Goal: Information Seeking & Learning: Check status

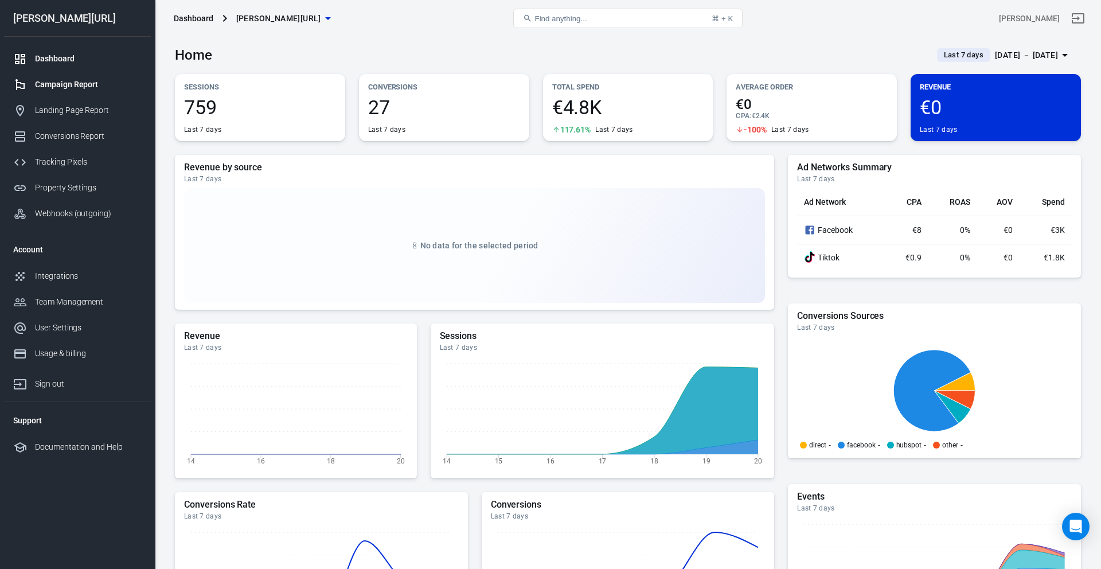
click at [108, 88] on div "Campaign Report" at bounding box center [88, 85] width 107 height 12
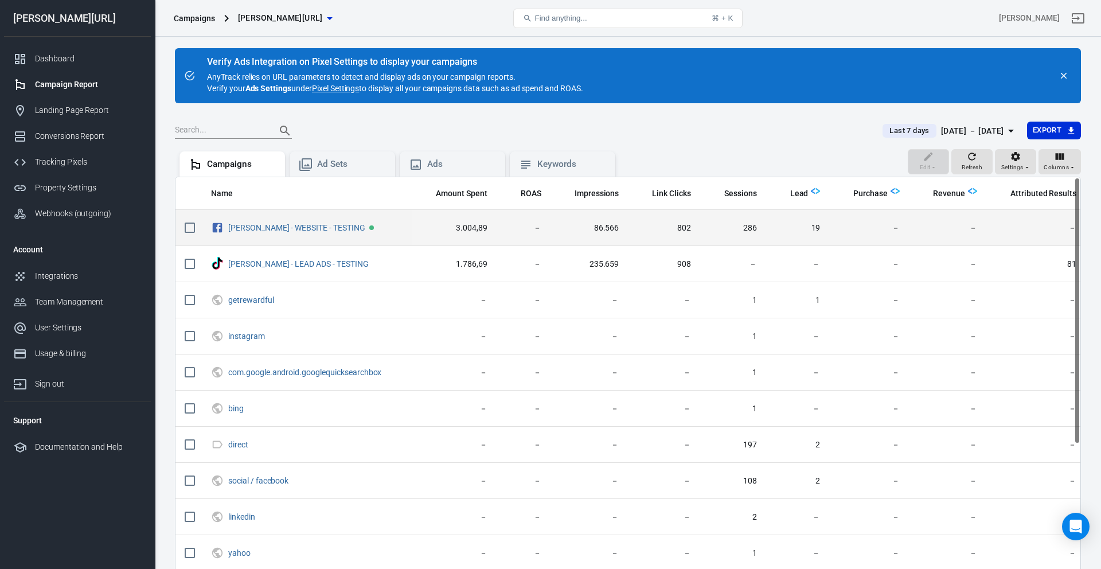
click at [270, 216] on td "[PERSON_NAME] - WEBSITE - TESTING" at bounding box center [307, 228] width 210 height 36
click at [270, 231] on link "[PERSON_NAME] - WEBSITE - TESTING" at bounding box center [296, 227] width 137 height 9
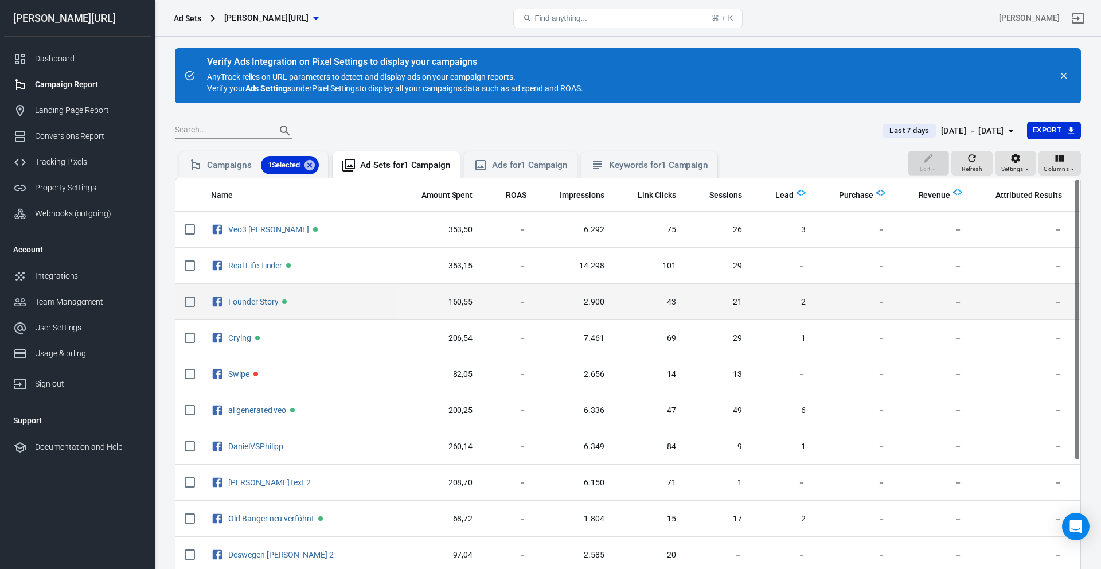
scroll to position [0, 30]
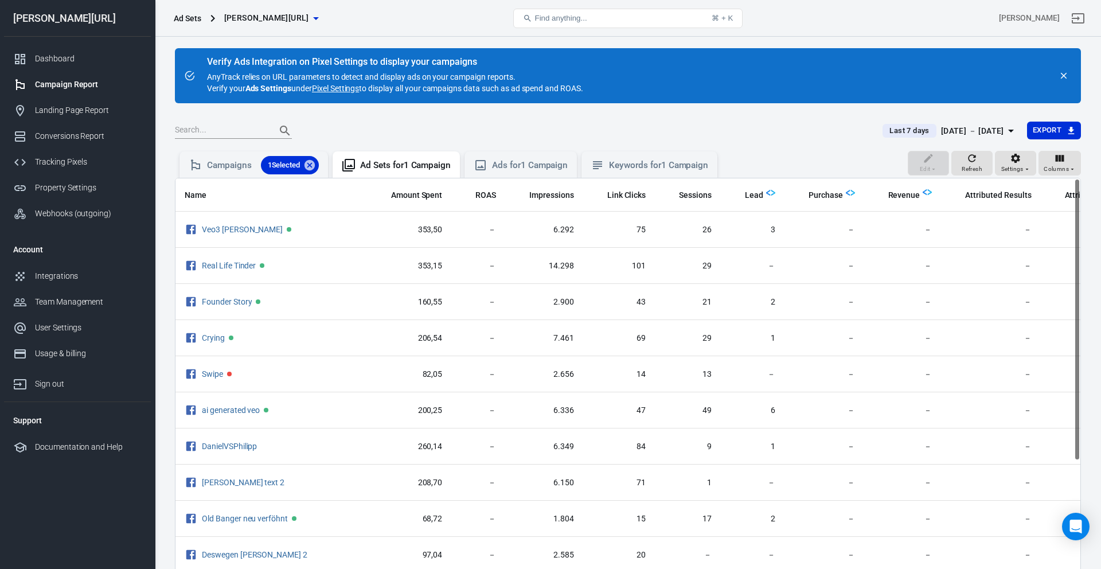
click at [867, 130] on div "[DATE] － [DATE]" at bounding box center [972, 131] width 63 height 14
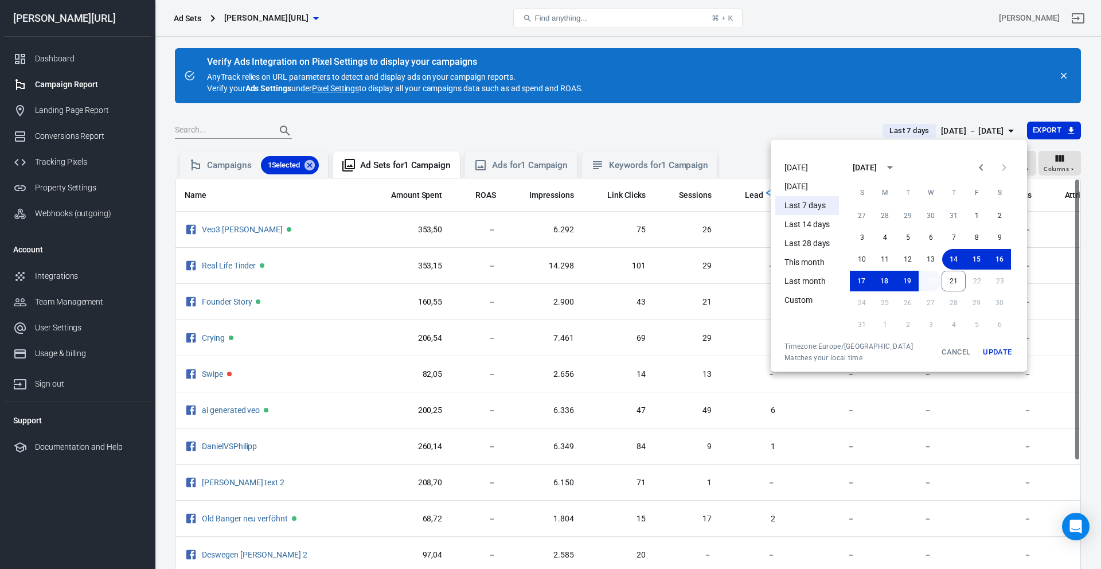
click at [867, 289] on button "20" at bounding box center [930, 281] width 23 height 21
click at [867, 288] on button "21" at bounding box center [954, 281] width 24 height 21
click at [867, 357] on button "Update" at bounding box center [997, 352] width 37 height 21
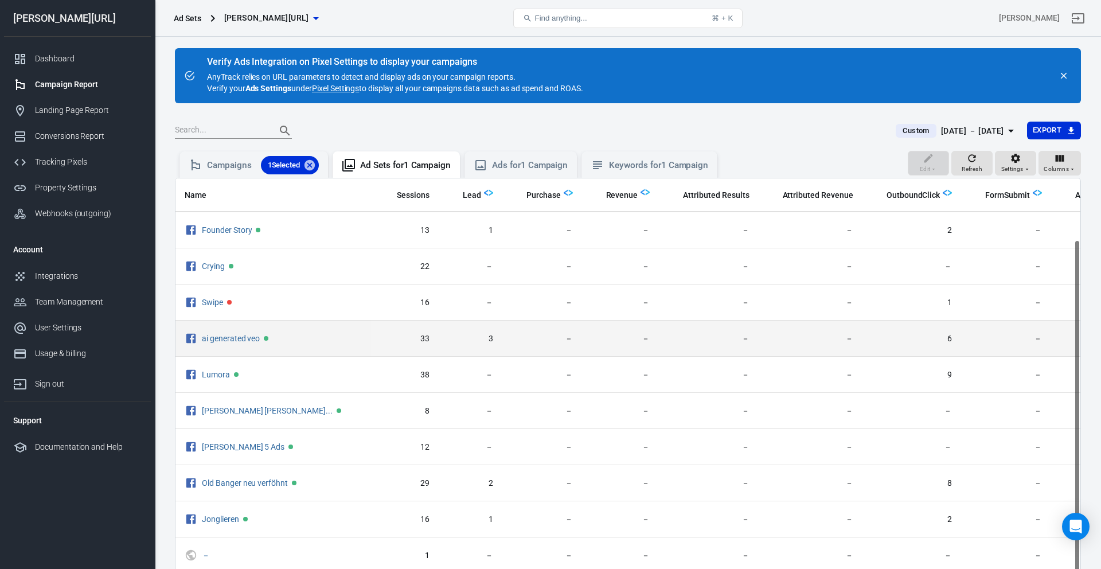
scroll to position [72, 0]
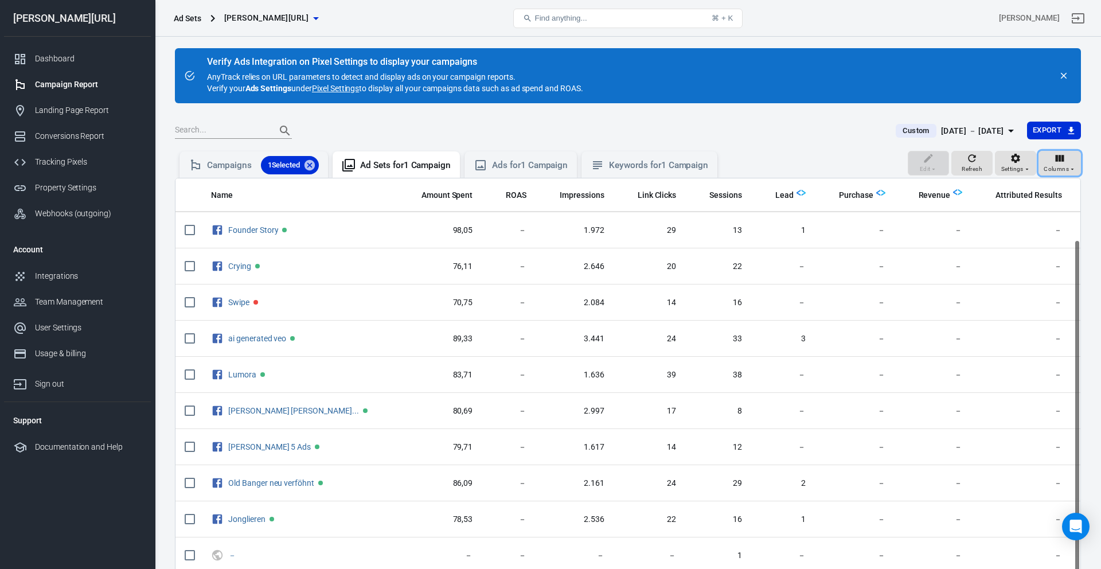
click at [867, 160] on icon "button" at bounding box center [1059, 158] width 11 height 11
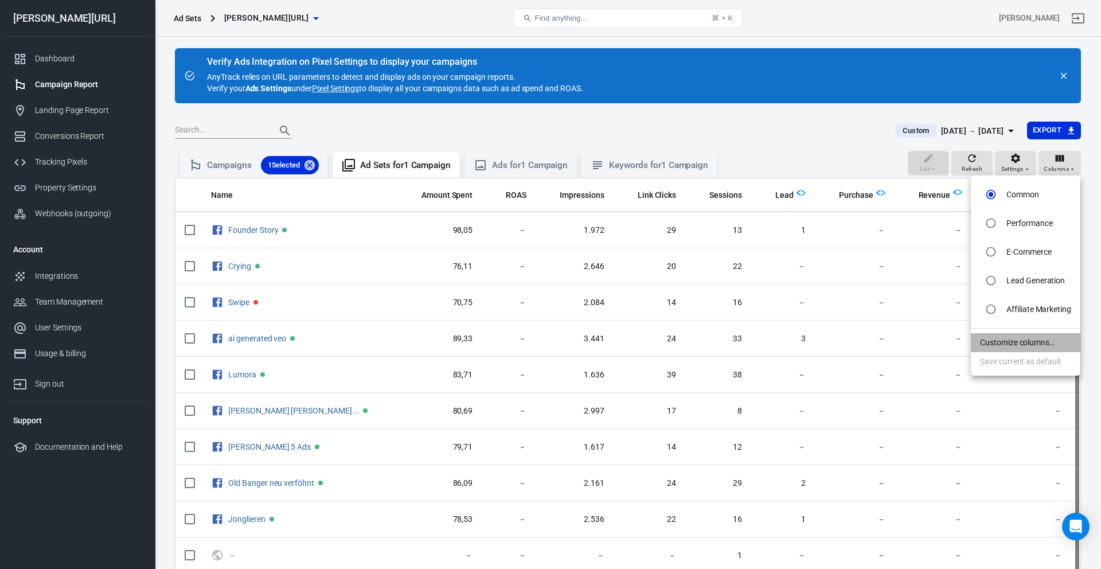
click at [867, 346] on li "Customize columns…" at bounding box center [1026, 342] width 110 height 19
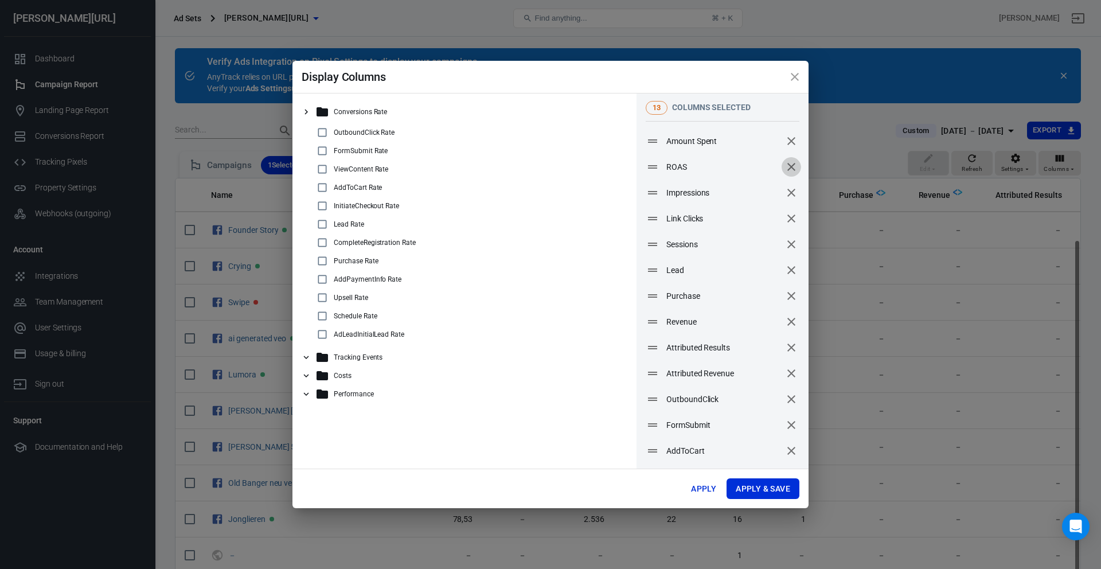
click at [791, 160] on icon "remove" at bounding box center [792, 167] width 14 height 14
click at [791, 148] on icon "remove" at bounding box center [792, 141] width 14 height 14
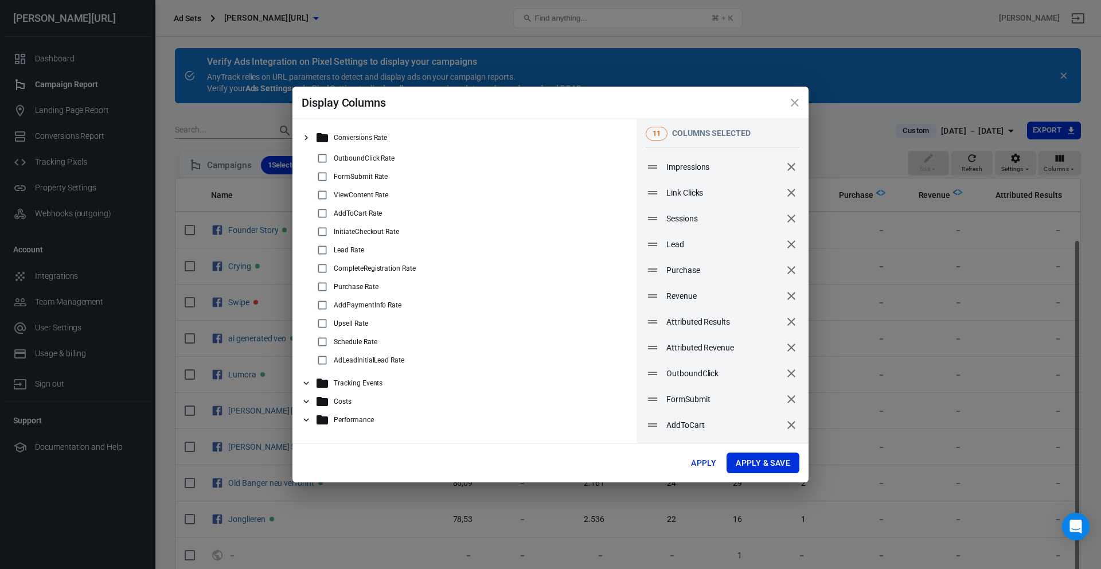
click at [791, 160] on icon "remove" at bounding box center [792, 167] width 14 height 14
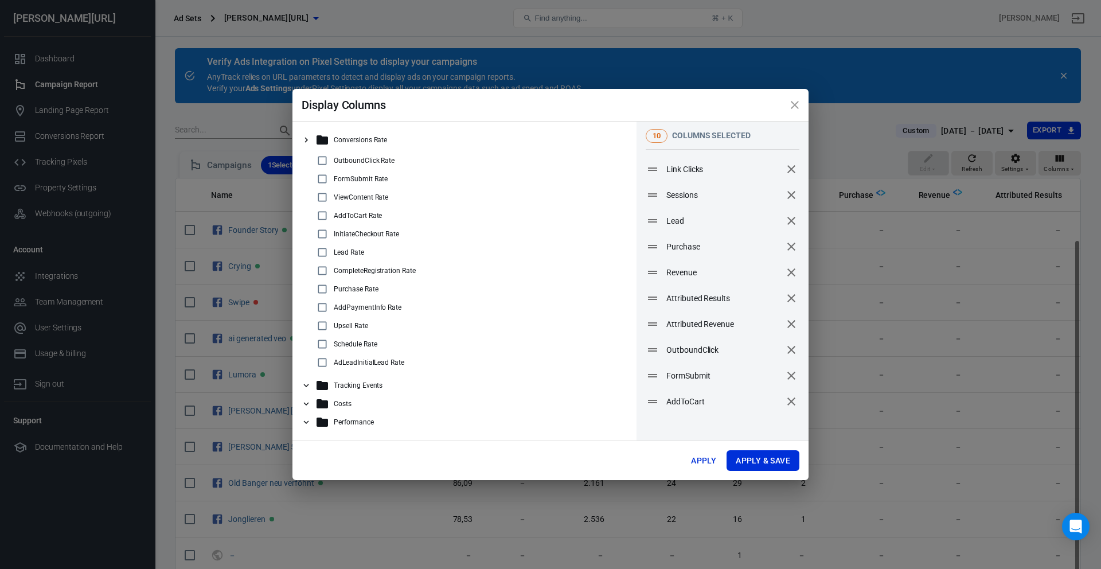
click at [790, 165] on icon "remove" at bounding box center [792, 169] width 14 height 14
click at [790, 188] on icon "remove" at bounding box center [792, 195] width 14 height 14
click at [790, 165] on icon "remove" at bounding box center [792, 169] width 14 height 14
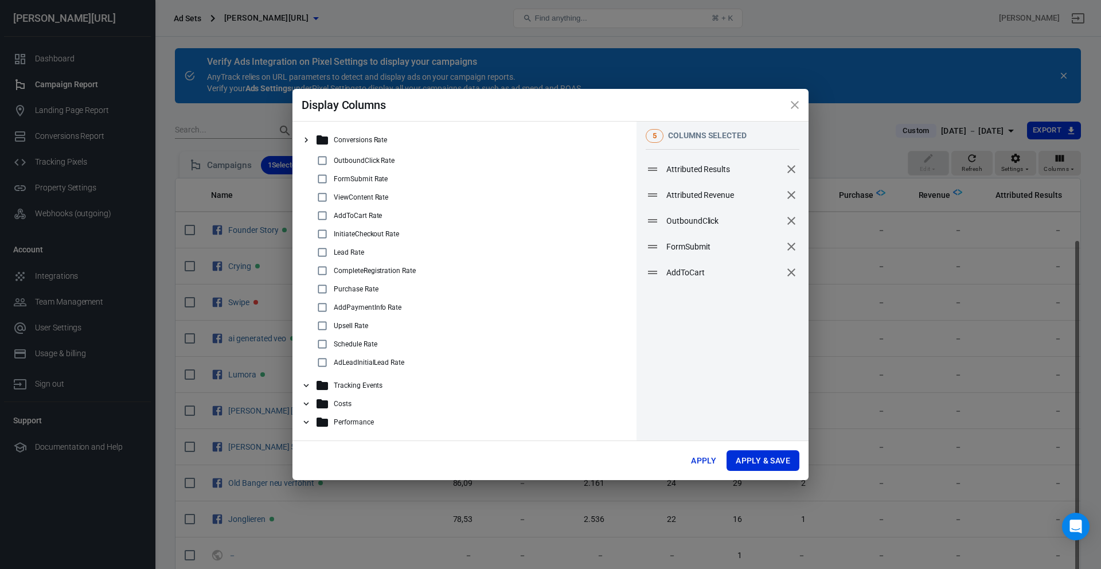
click at [790, 165] on icon "remove" at bounding box center [792, 169] width 14 height 14
click at [790, 188] on icon "remove" at bounding box center [792, 195] width 14 height 14
click at [790, 165] on icon "remove" at bounding box center [792, 169] width 14 height 14
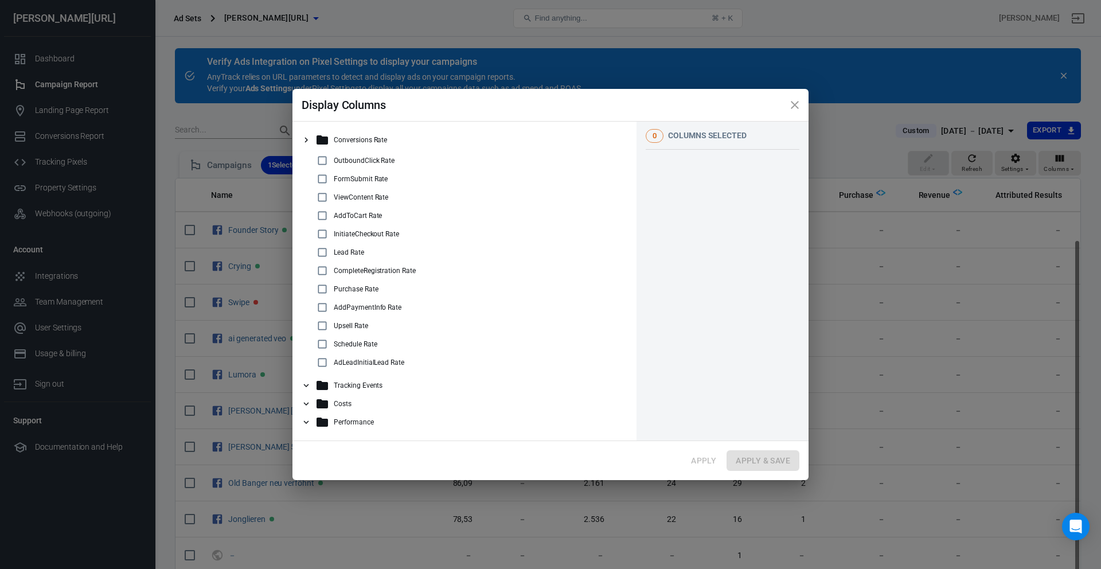
click at [790, 165] on div "0 columns selected To pick up a draggable item, press the space bar. While drag…" at bounding box center [723, 281] width 172 height 319
click at [375, 388] on p "Tracking Events" at bounding box center [358, 385] width 49 height 8
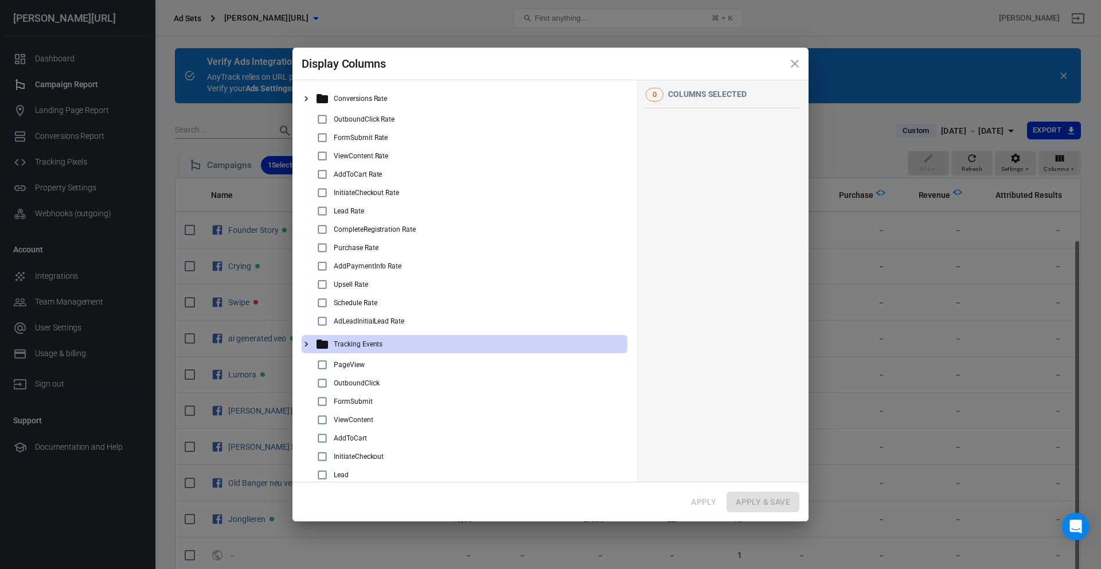
scroll to position [95, 0]
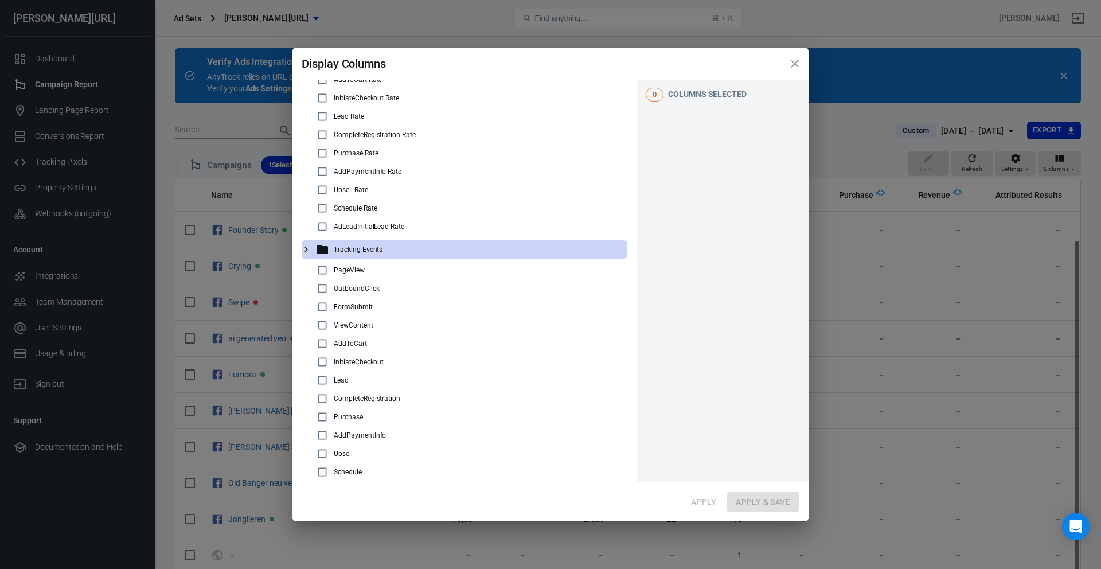
click at [399, 273] on div "PageView" at bounding box center [468, 270] width 307 height 14
checkbox input "true"
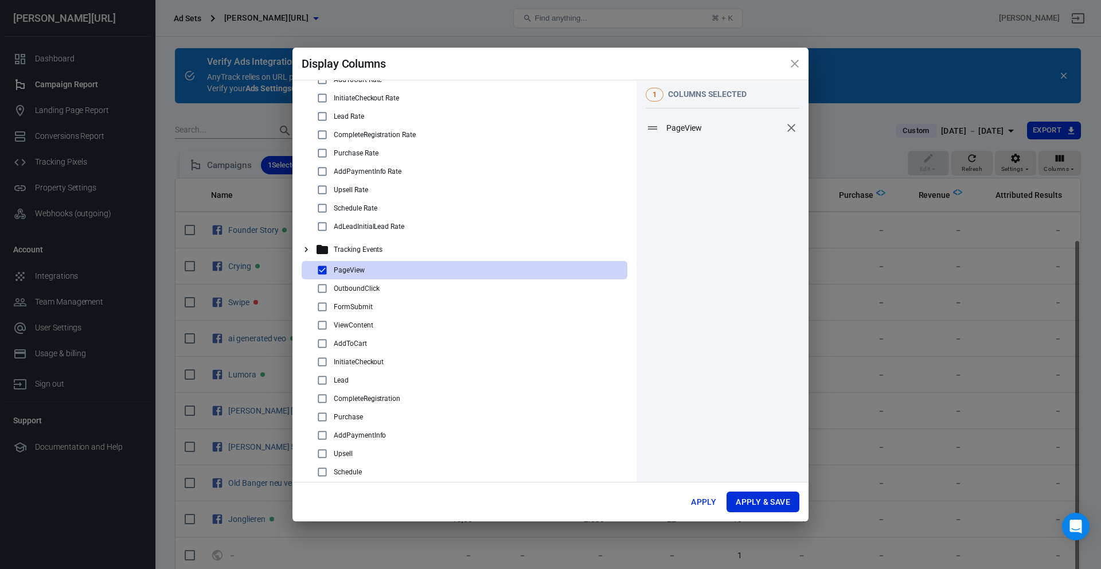
scroll to position [124, 0]
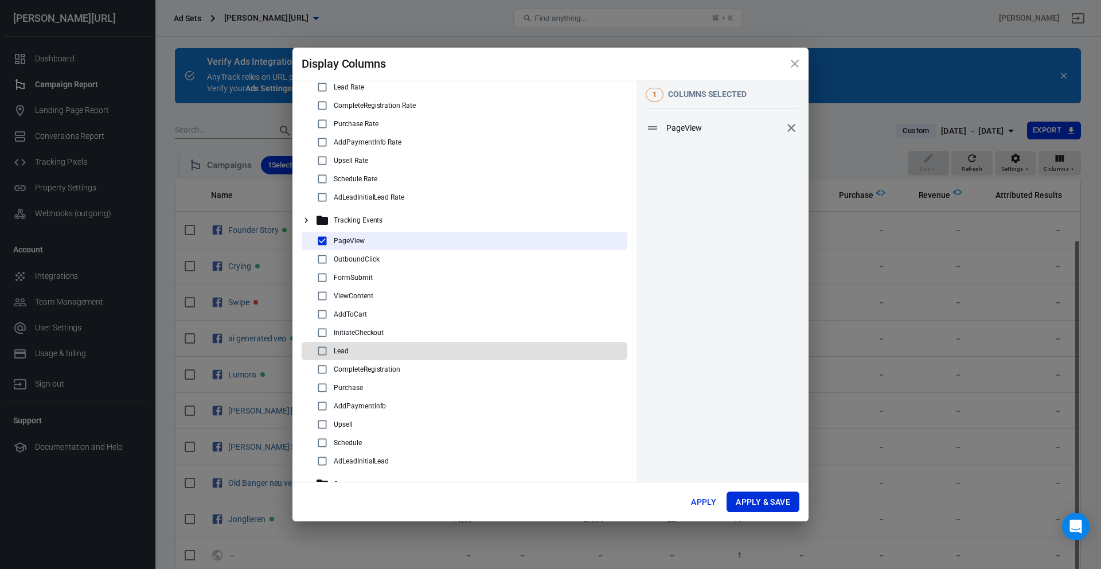
click at [391, 350] on div "Lead" at bounding box center [468, 351] width 307 height 14
checkbox input "true"
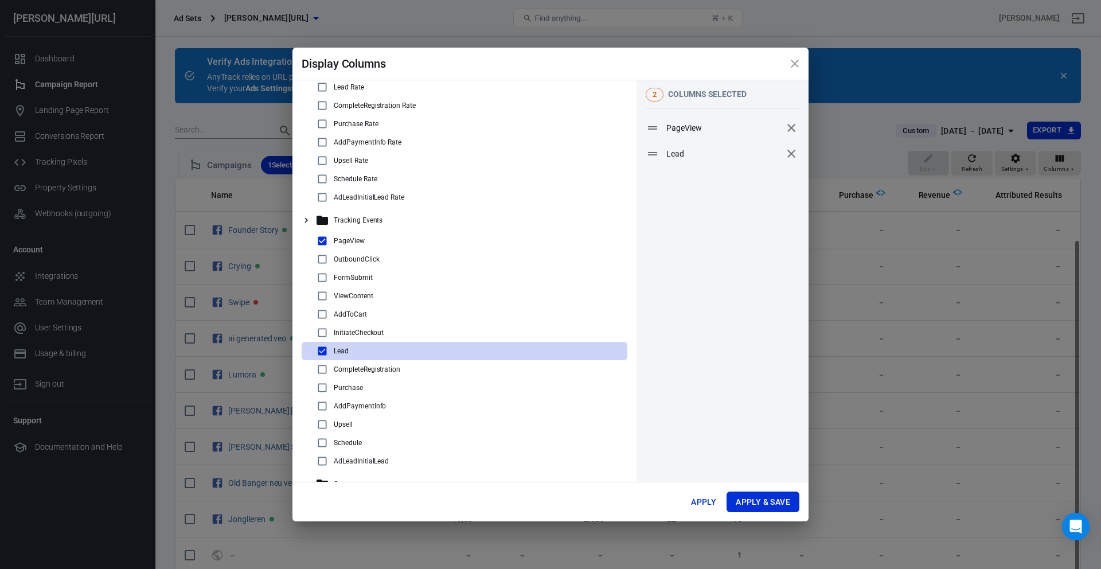
click at [397, 371] on p "CompleteRegistration" at bounding box center [367, 369] width 67 height 8
checkbox input "true"
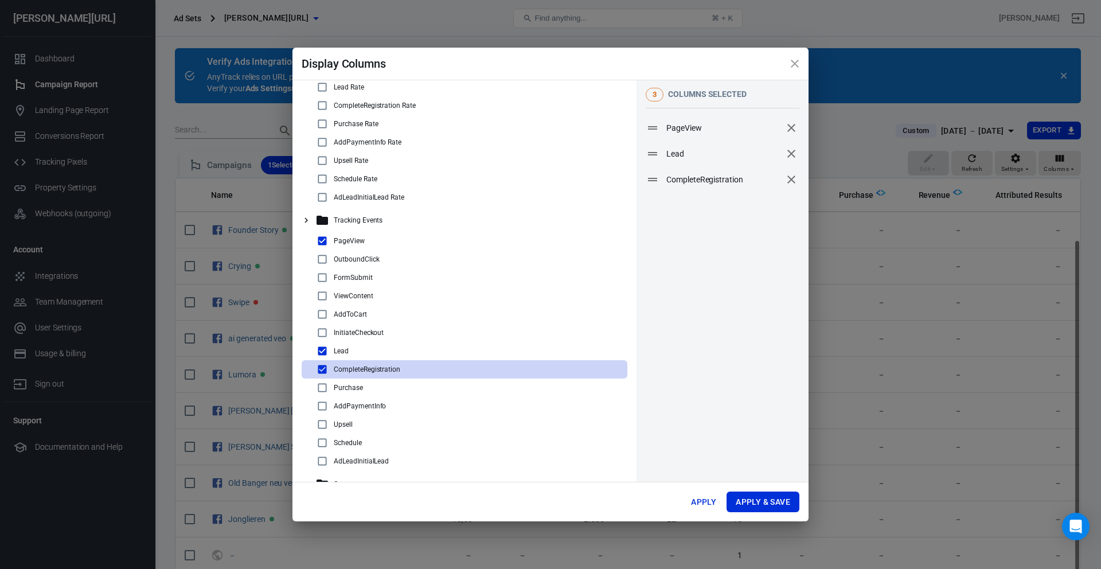
click at [391, 392] on div "Purchase" at bounding box center [468, 388] width 307 height 14
checkbox input "true"
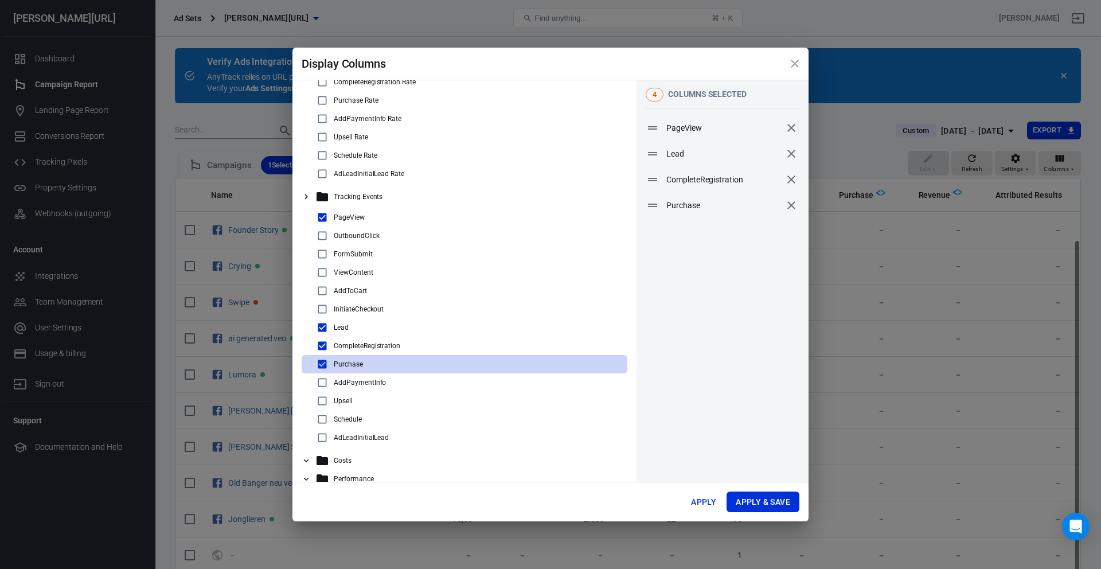
scroll to position [163, 0]
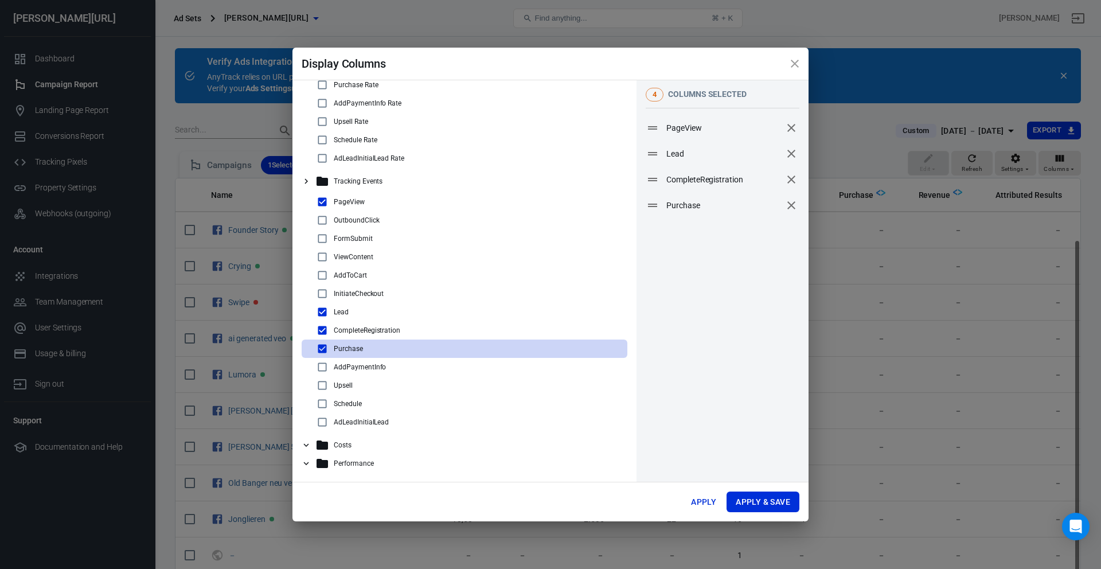
click at [391, 446] on div "Costs" at bounding box center [468, 445] width 307 height 14
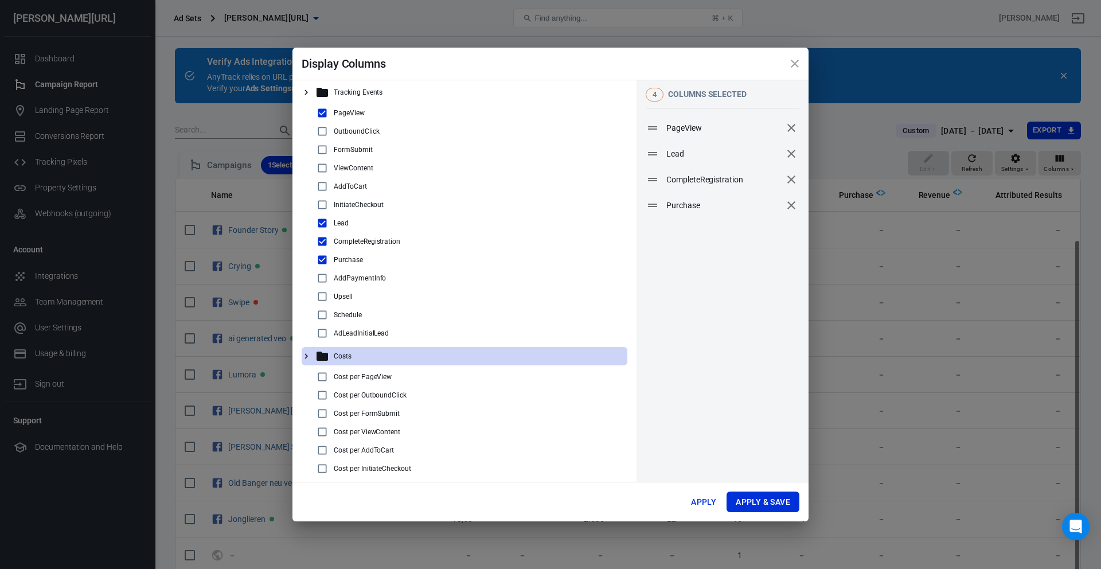
scroll to position [272, 0]
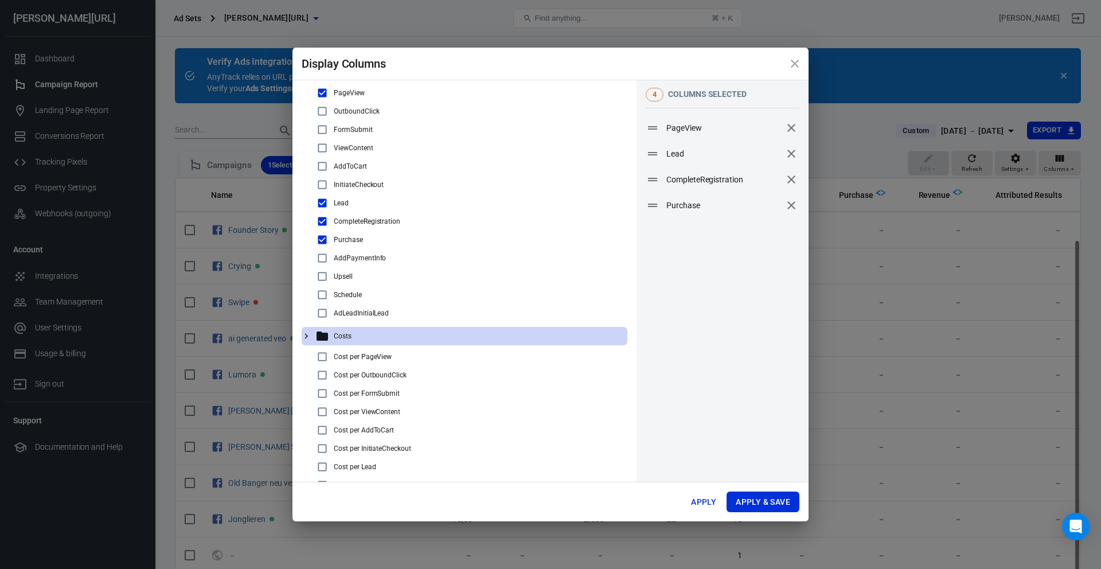
click at [412, 466] on div "Cost per Lead" at bounding box center [468, 467] width 307 height 14
checkbox input "true"
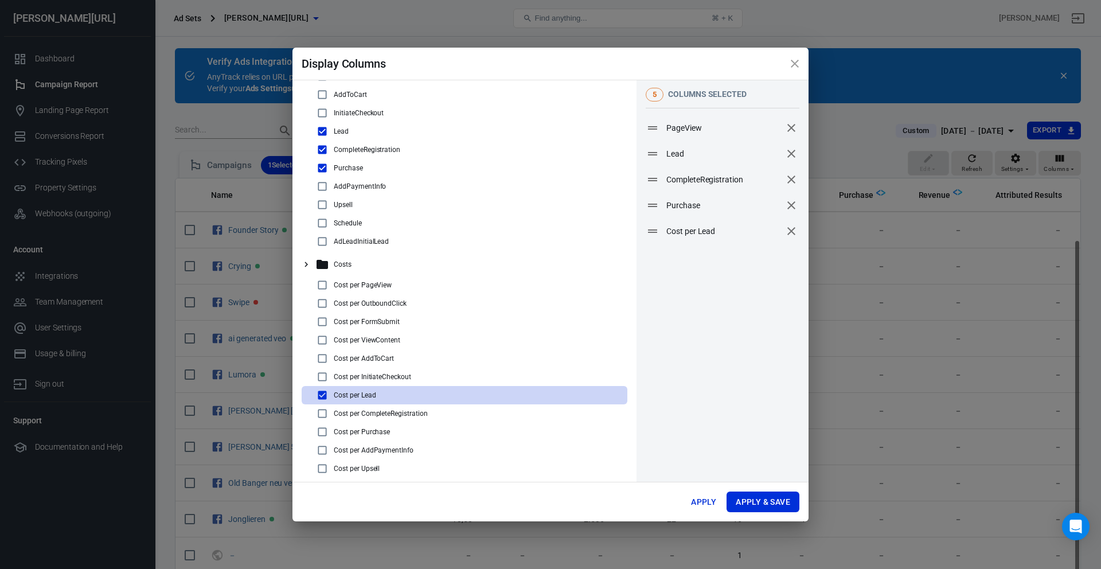
scroll to position [348, 0]
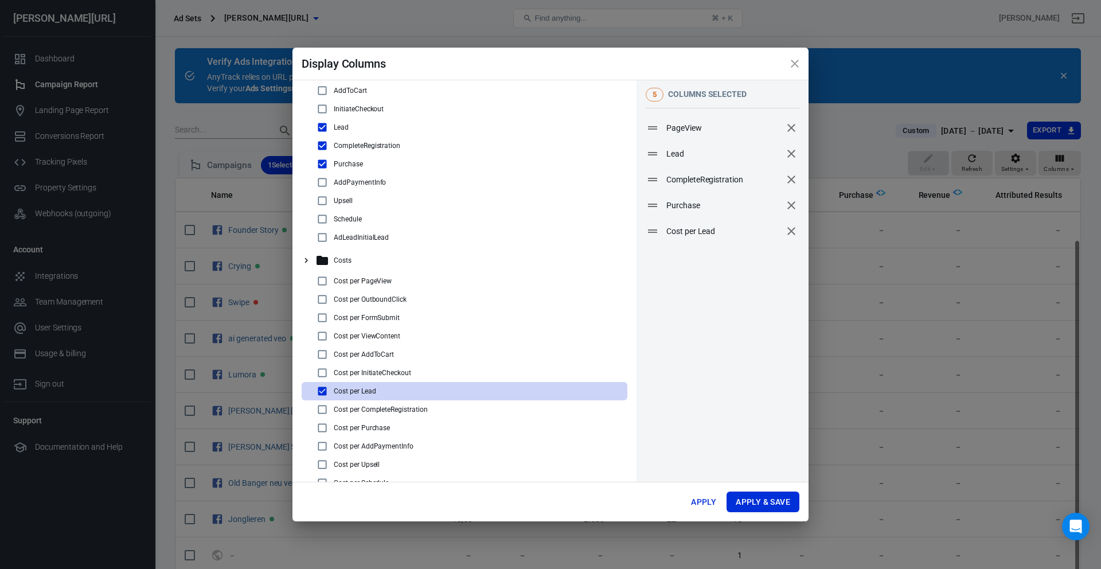
click at [423, 421] on div "Cost per Purchase" at bounding box center [468, 428] width 307 height 14
checkbox input "true"
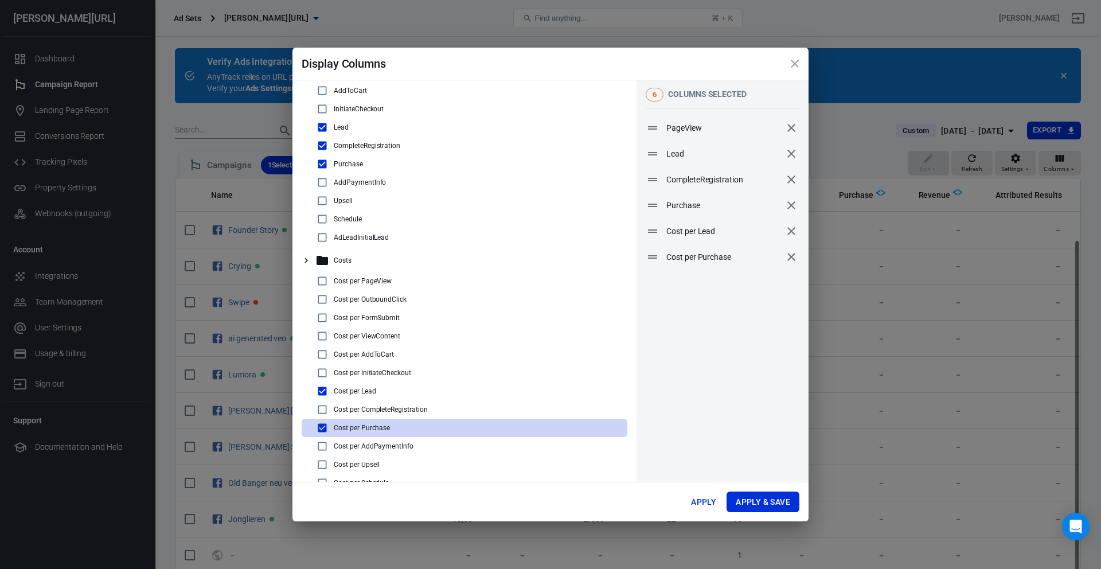
scroll to position [408, 0]
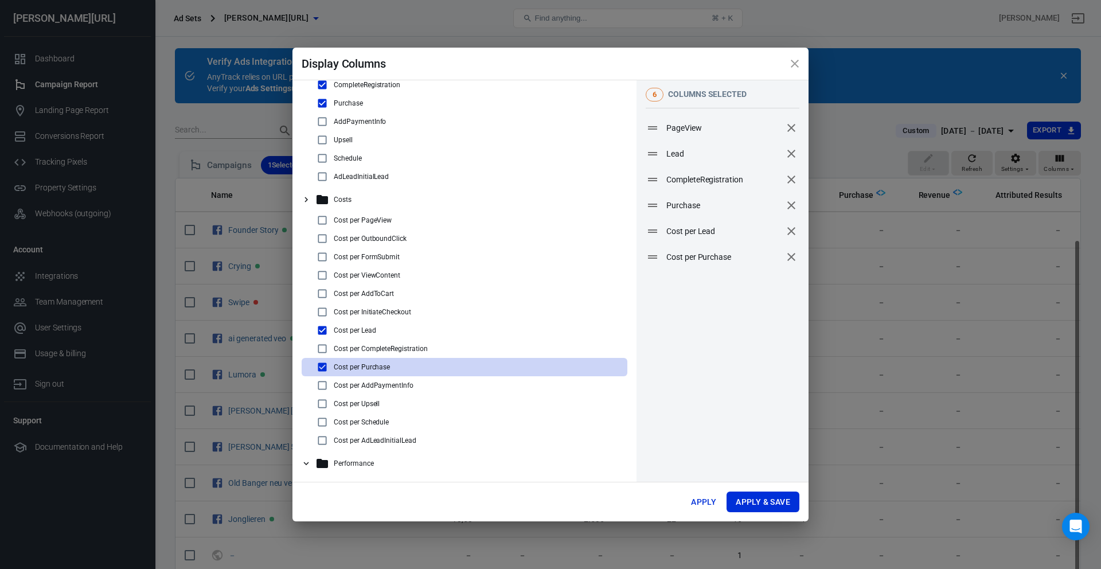
click at [414, 463] on div "Performance" at bounding box center [468, 464] width 307 height 14
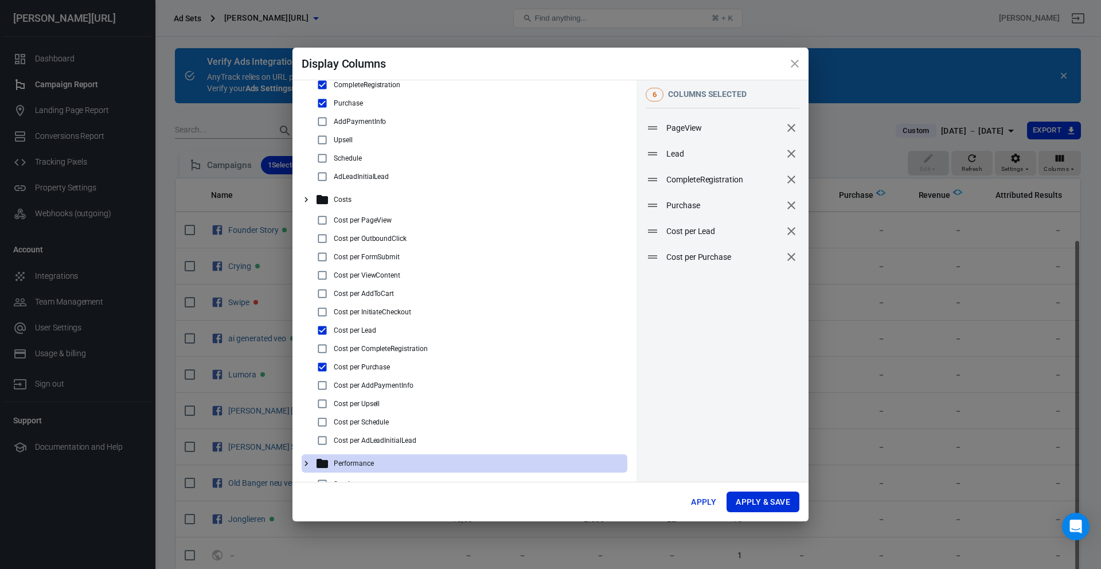
scroll to position [543, 0]
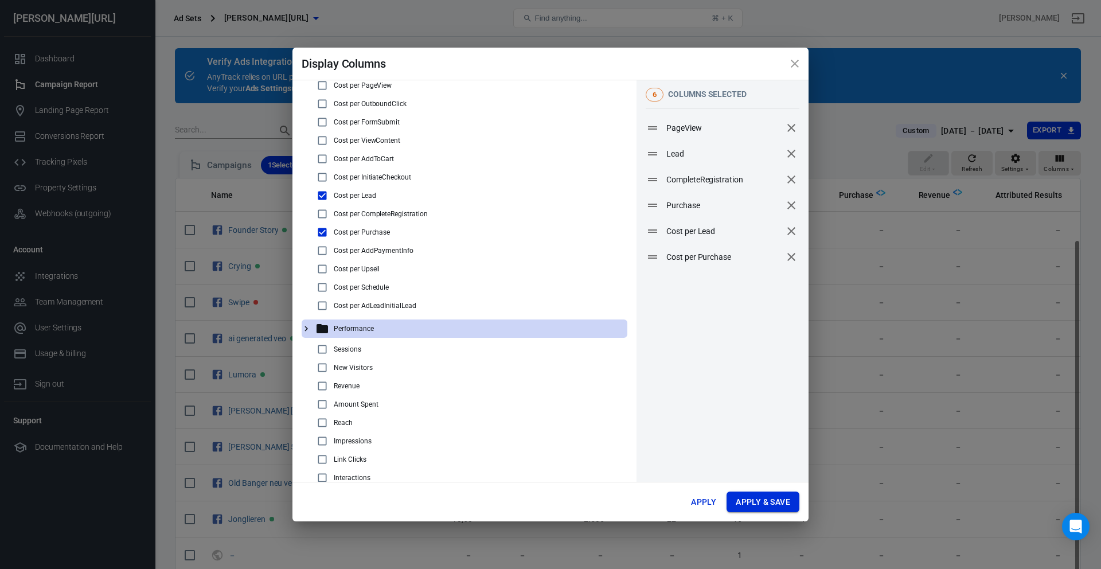
click at [745, 491] on button "Apply & Save" at bounding box center [763, 502] width 73 height 21
radio input "false"
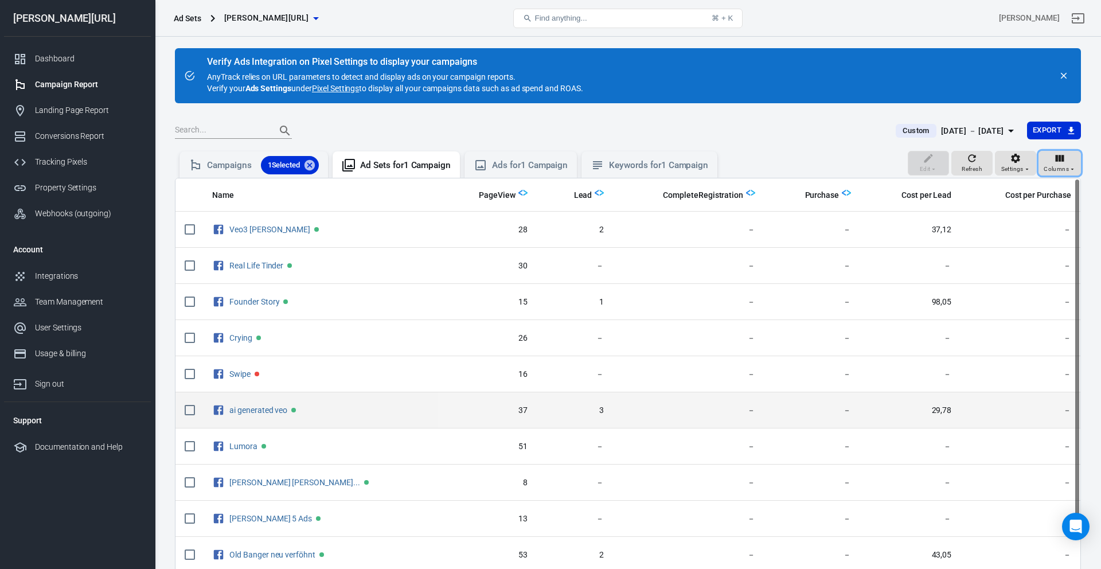
scroll to position [108, 0]
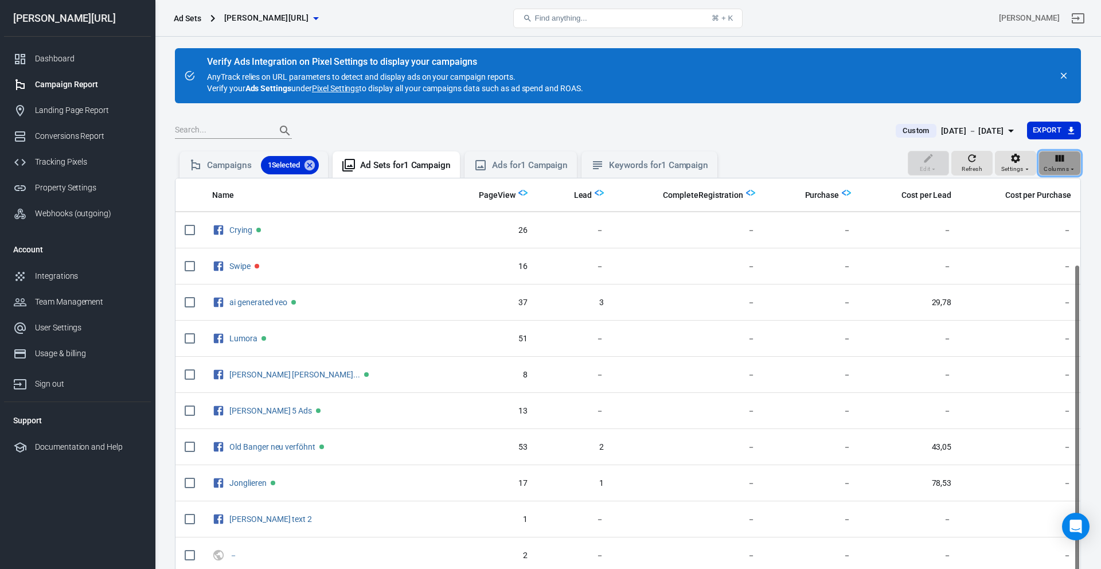
click at [867, 159] on icon "button" at bounding box center [1060, 158] width 9 height 7
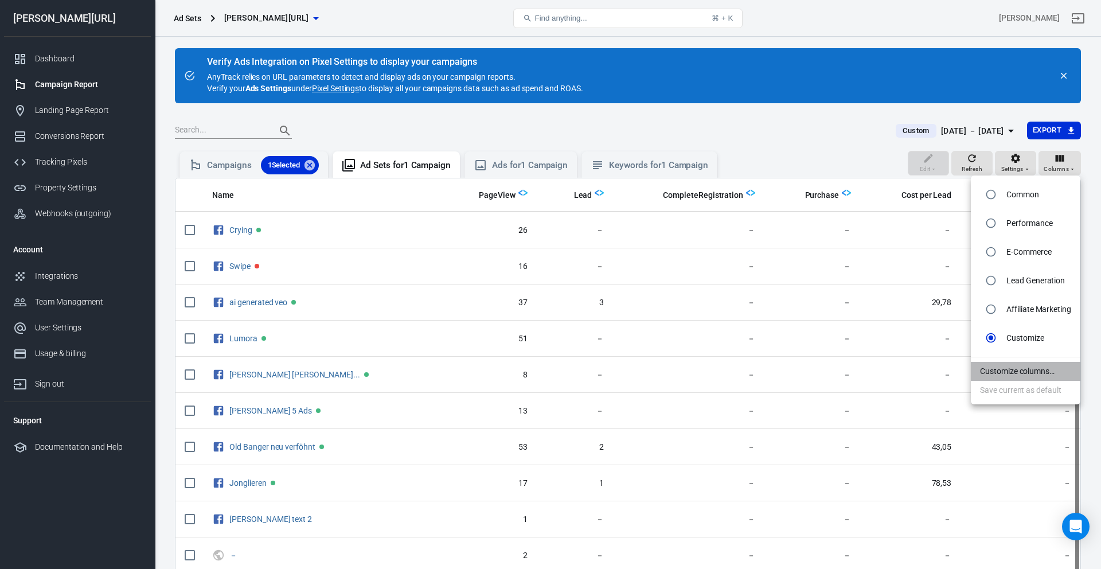
click at [867, 366] on li "Customize columns…" at bounding box center [1026, 371] width 110 height 19
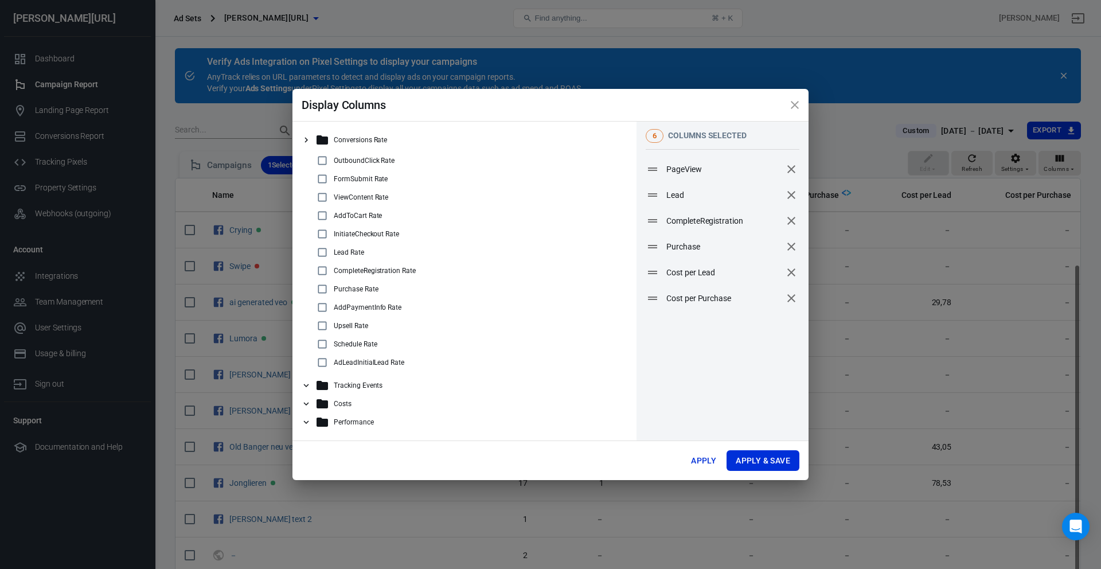
click at [793, 223] on icon "remove" at bounding box center [792, 221] width 14 height 14
click at [761, 468] on button "Apply & Save" at bounding box center [763, 460] width 73 height 21
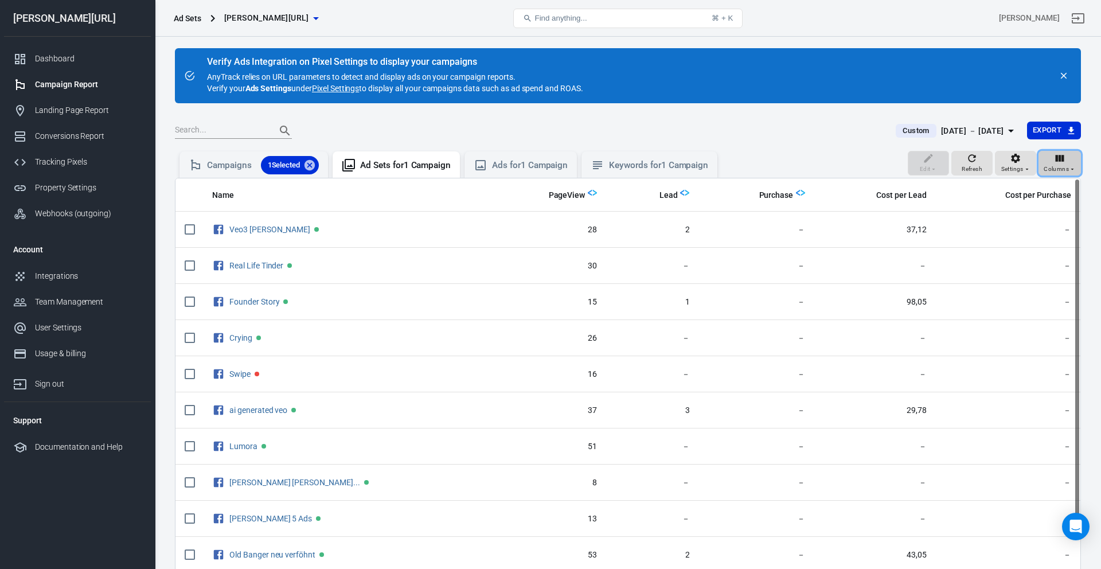
click at [867, 164] on span "Columns" at bounding box center [1056, 169] width 25 height 10
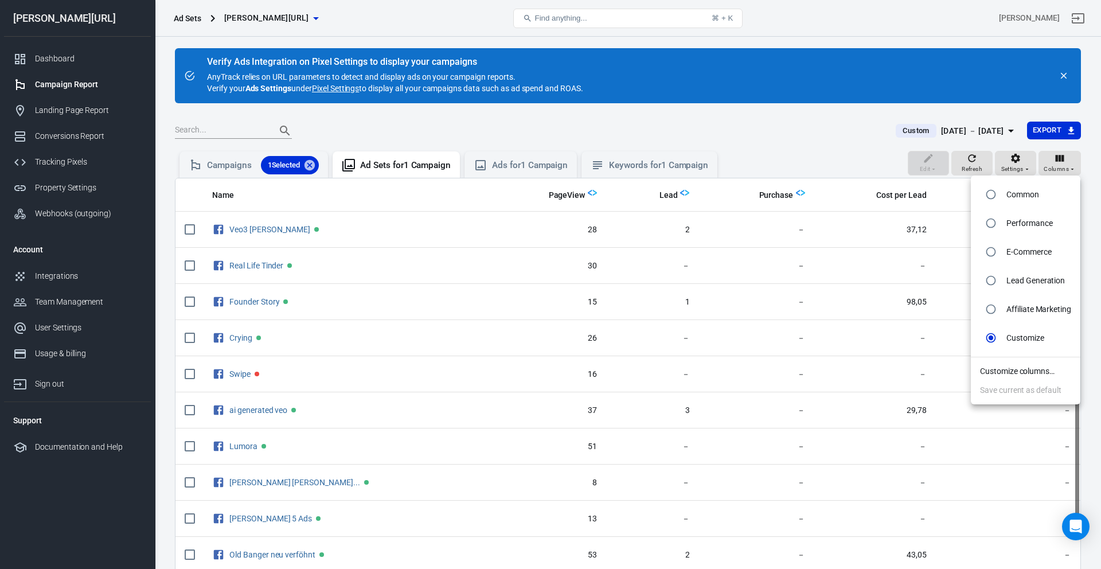
click at [867, 163] on div at bounding box center [550, 284] width 1101 height 569
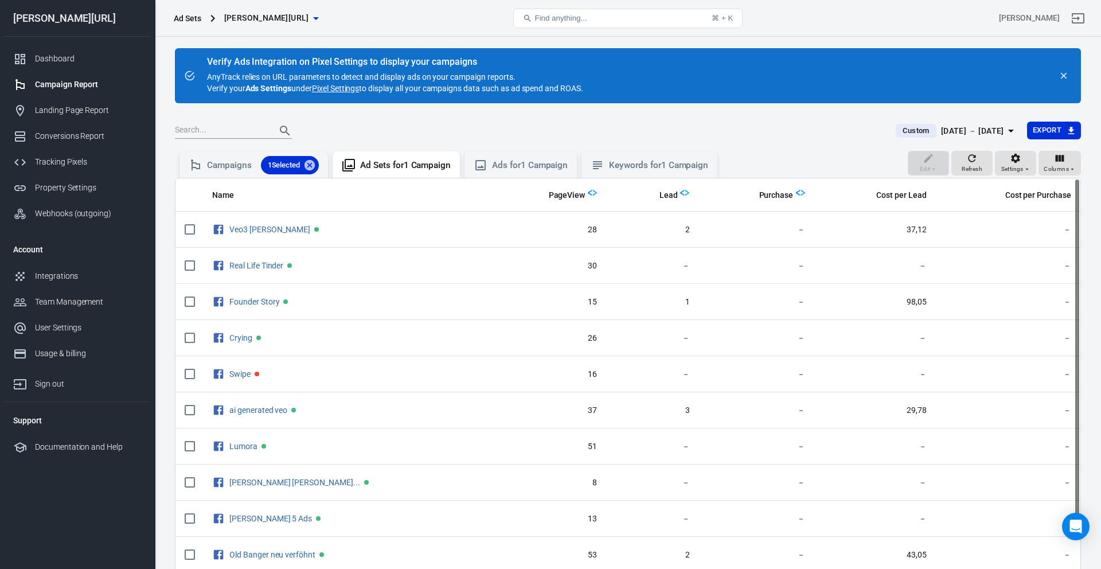
click at [867, 163] on body "Ad Sets [PERSON_NAME][URL] Find anything... ⌘ + K [PERSON_NAME] [PERSON_NAME][U…" at bounding box center [550, 357] width 1101 height 640
click at [867, 164] on span "Columns" at bounding box center [1056, 169] width 25 height 10
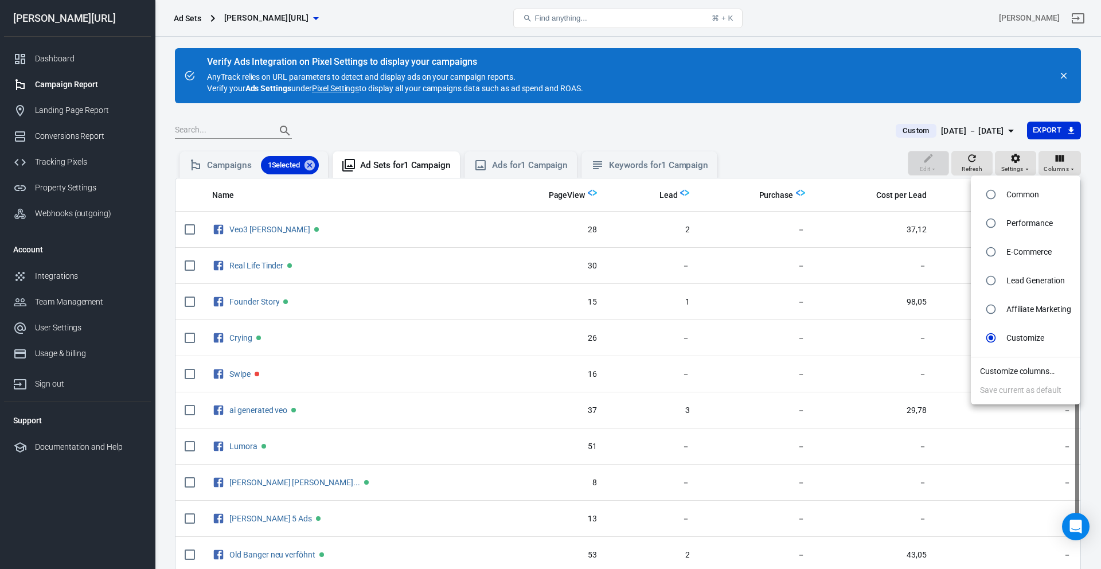
click at [867, 363] on li "Customize columns…" at bounding box center [1026, 371] width 110 height 19
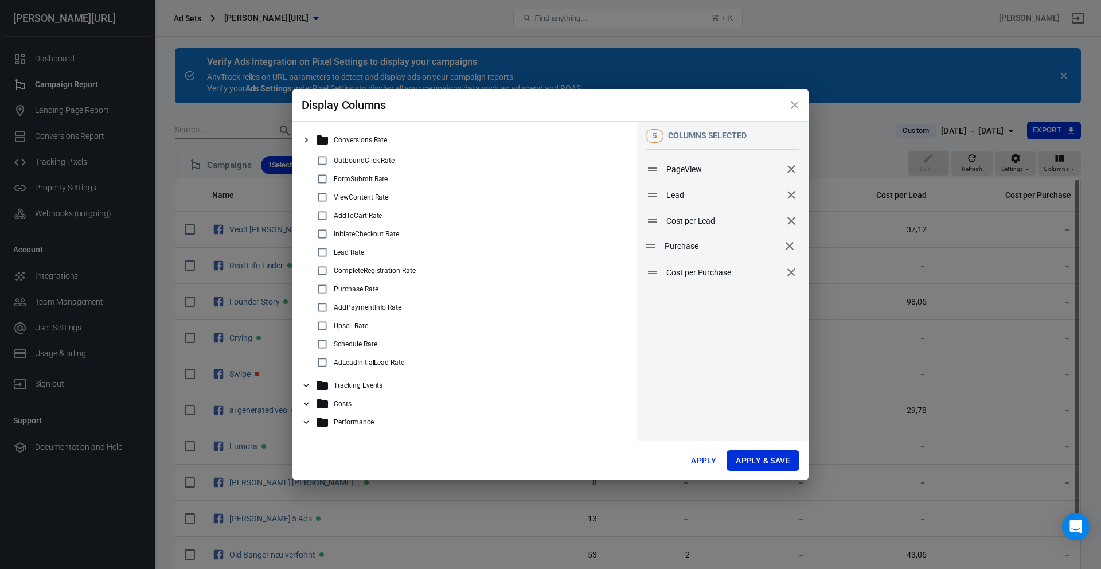
drag, startPoint x: 685, startPoint y: 225, endPoint x: 683, endPoint y: 250, distance: 24.2
click at [780, 469] on button "Apply & Save" at bounding box center [763, 460] width 73 height 21
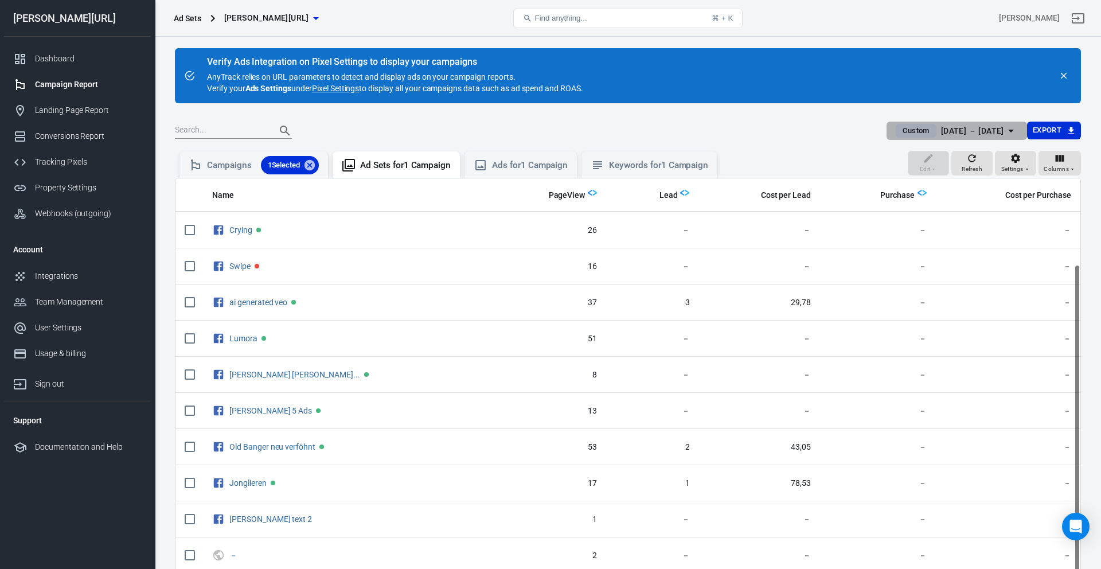
click at [867, 126] on div "[DATE] － [DATE]" at bounding box center [972, 131] width 63 height 14
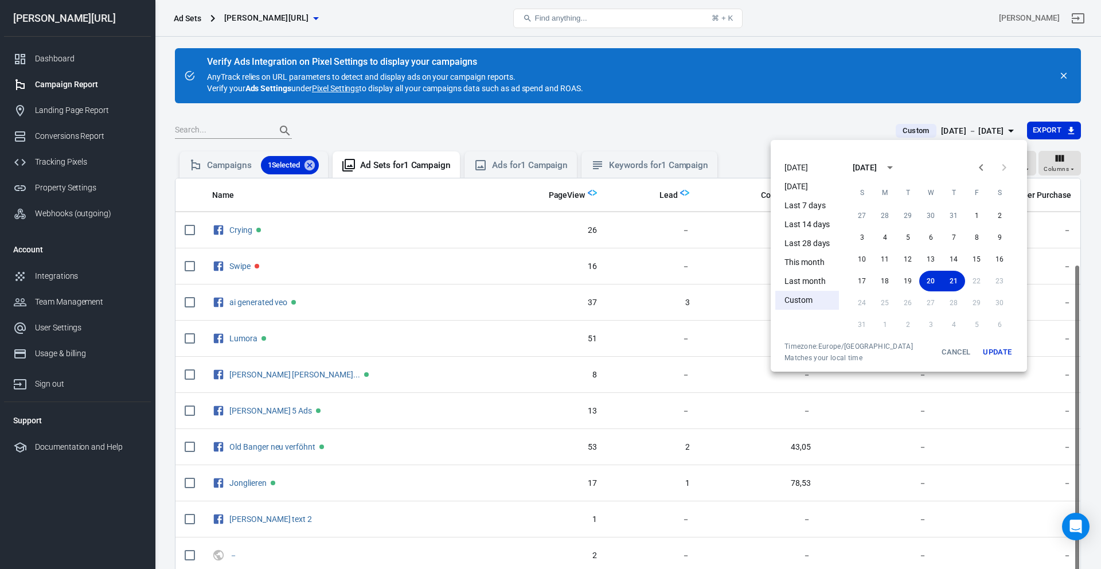
click at [829, 262] on li "This month" at bounding box center [808, 262] width 64 height 19
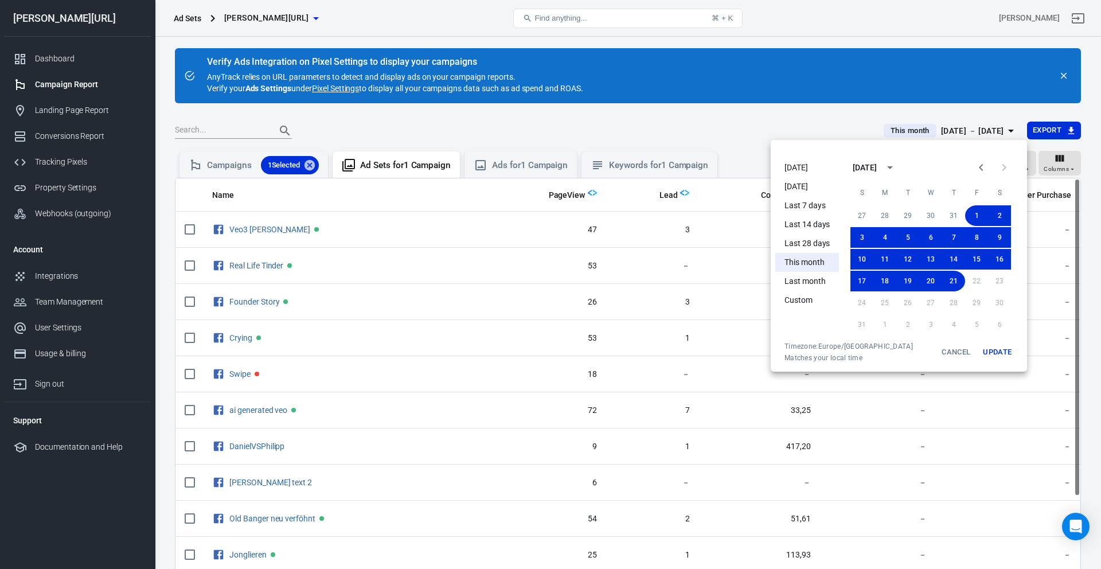
click at [750, 449] on div at bounding box center [550, 284] width 1101 height 569
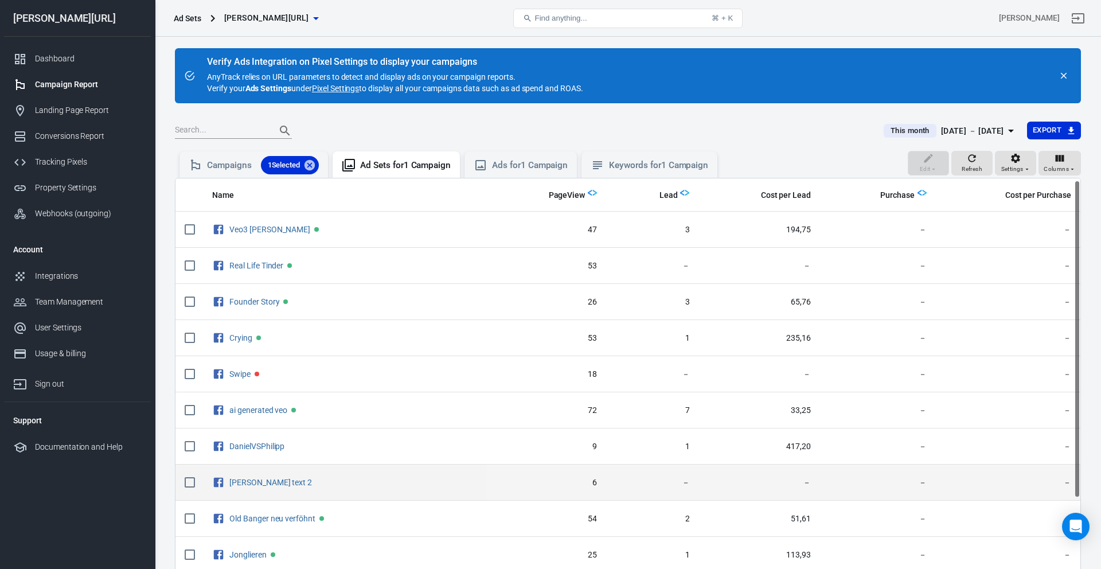
scroll to position [69, 0]
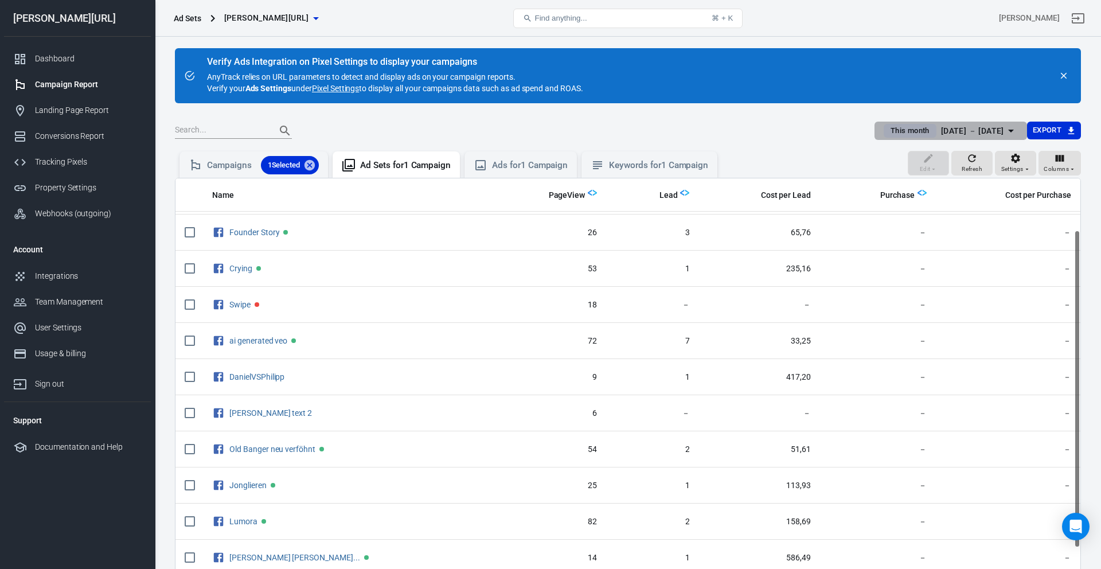
click at [867, 129] on div "[DATE] － [DATE]" at bounding box center [972, 131] width 63 height 14
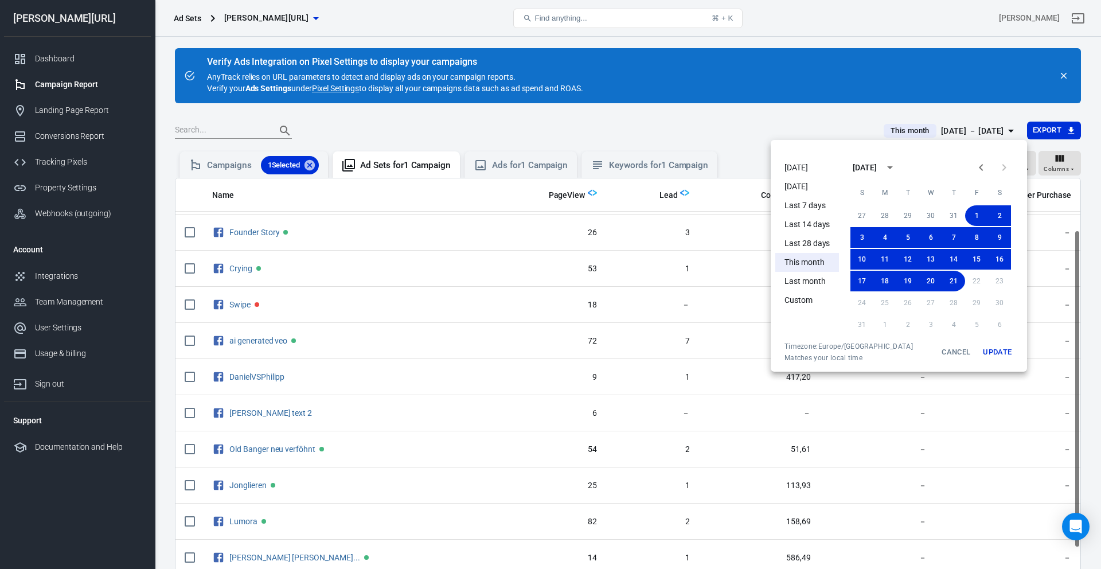
click at [830, 204] on li "Last 7 days" at bounding box center [808, 205] width 64 height 19
